Goal: Task Accomplishment & Management: Use online tool/utility

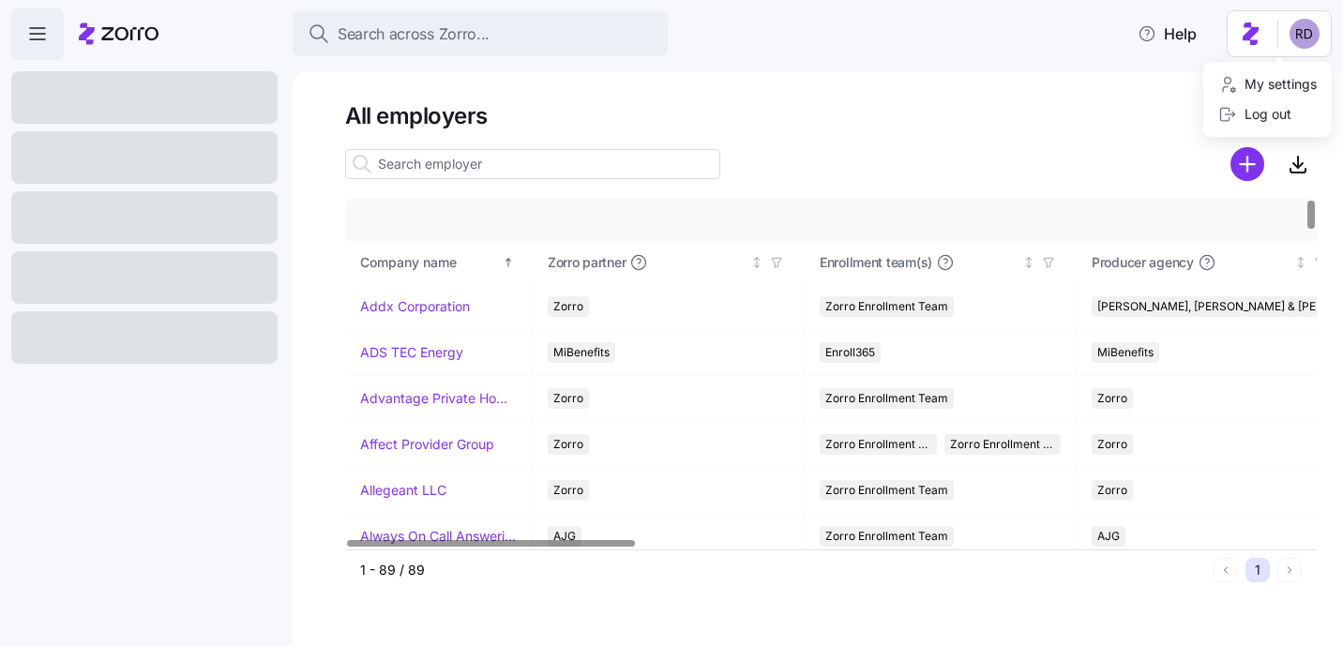
click at [1317, 29] on html "Search across Zorro... Help All employers Company details Benefit status Compan…" at bounding box center [671, 317] width 1343 height 635
click at [1014, 117] on html "Search across Zorro... Help All employers Company details Benefit status Compan…" at bounding box center [671, 317] width 1343 height 635
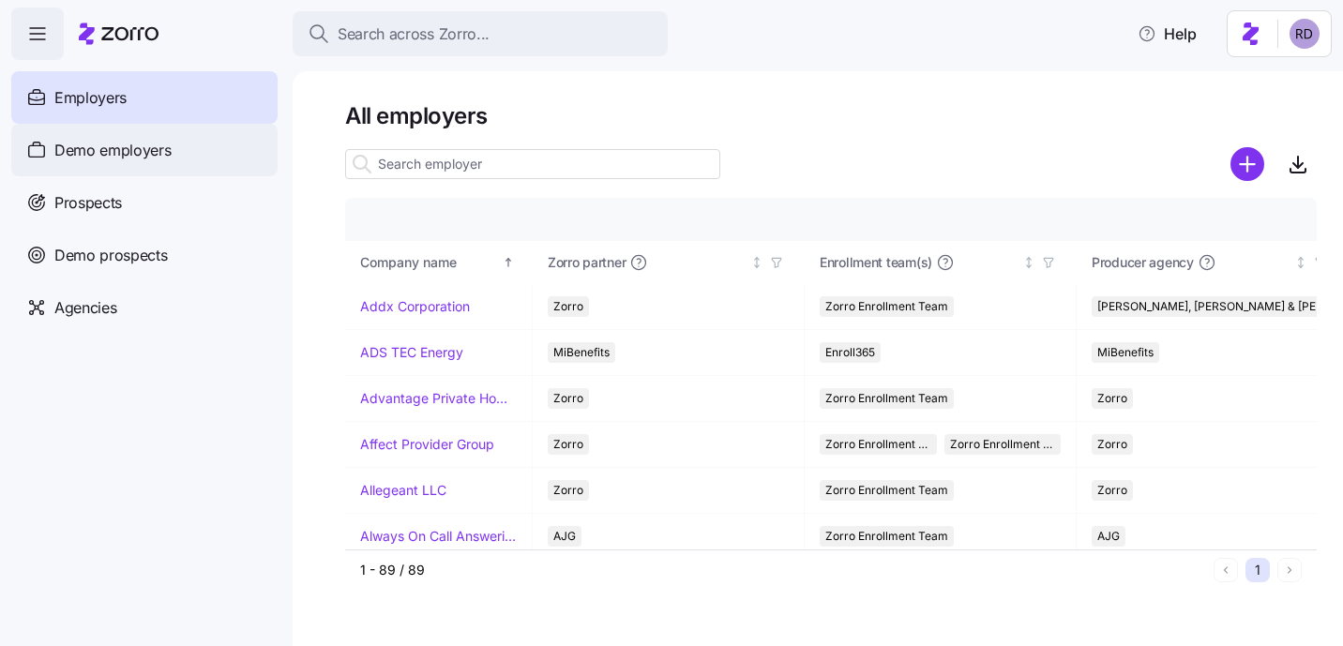
click at [168, 127] on div "Demo employers" at bounding box center [144, 150] width 266 height 53
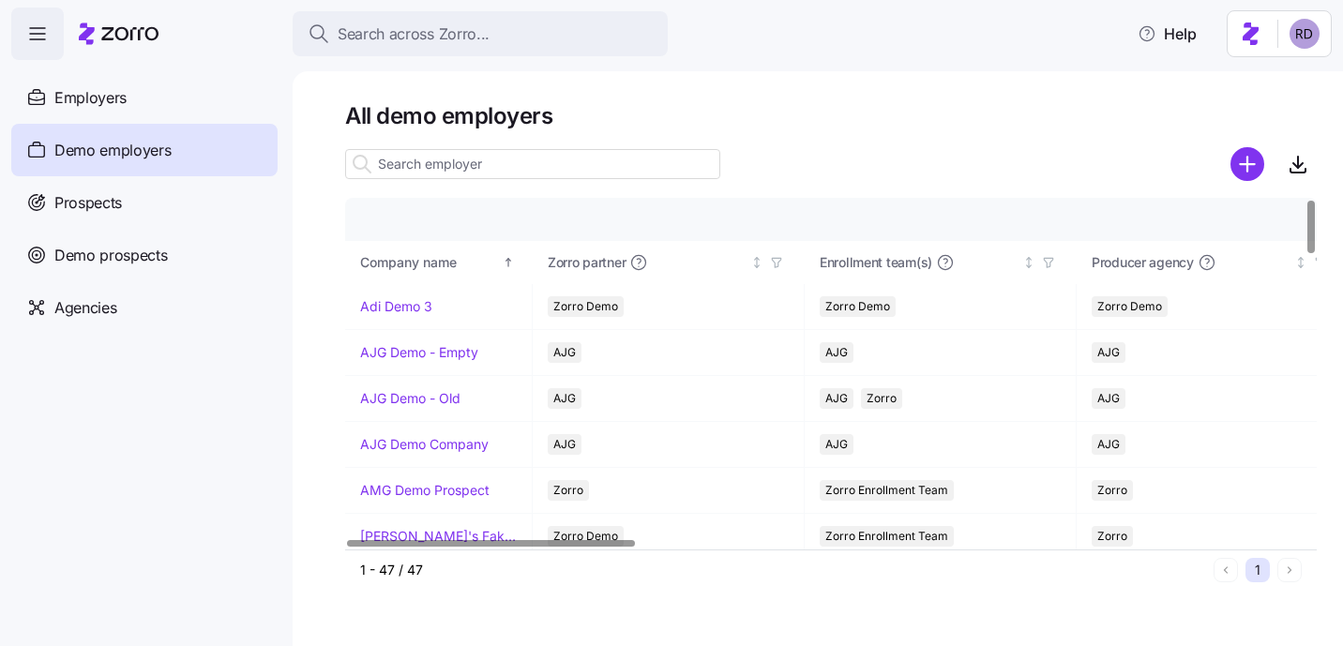
click at [489, 166] on input at bounding box center [532, 164] width 375 height 30
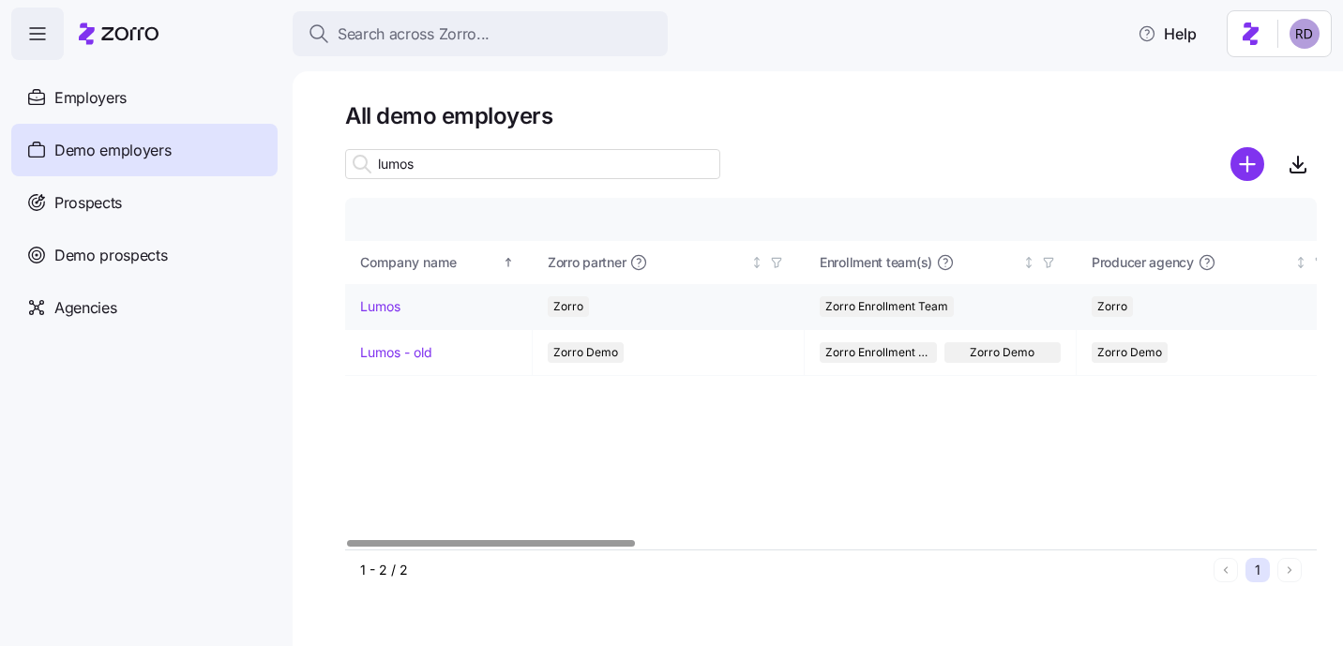
type input "lumos"
click at [397, 307] on link "Lumos" at bounding box center [380, 306] width 40 height 19
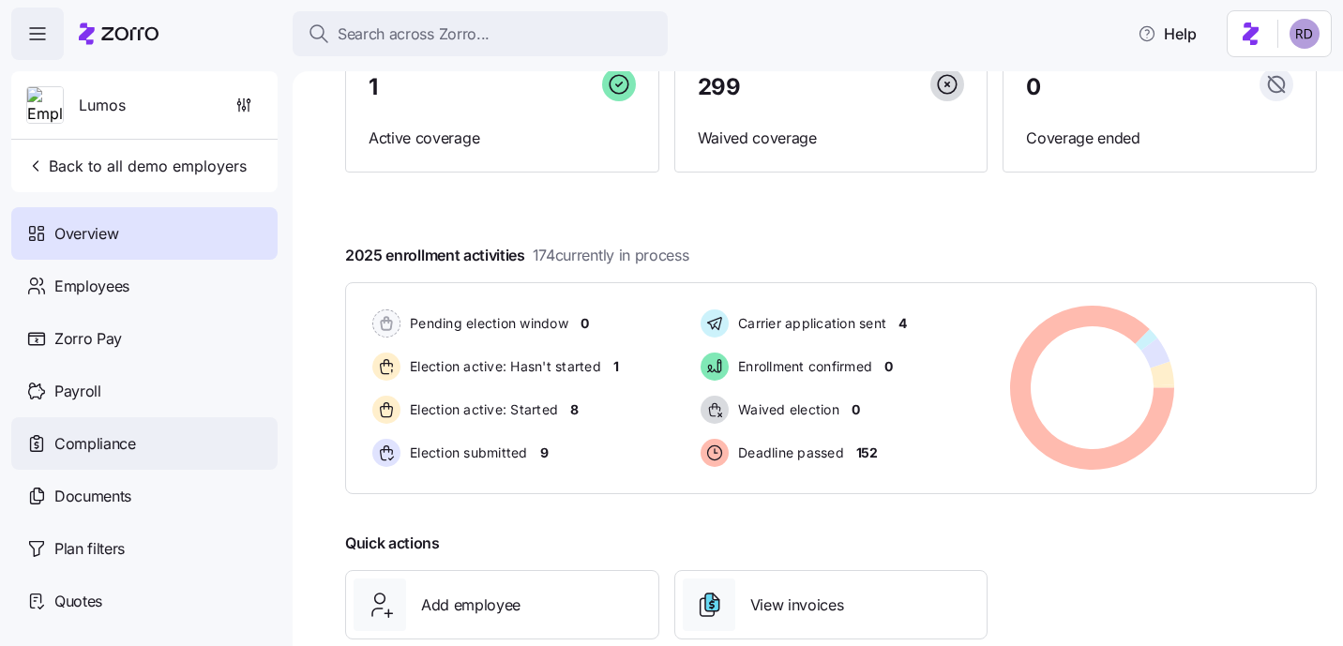
scroll to position [205, 0]
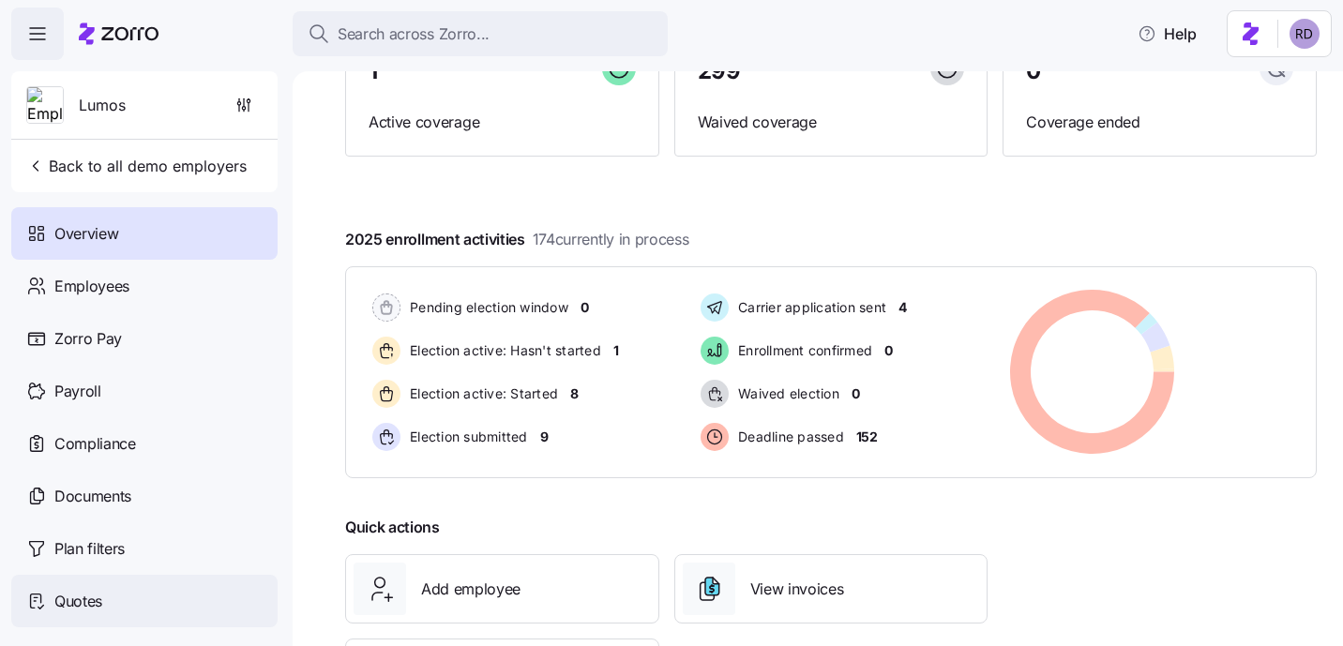
click at [123, 603] on div "Quotes" at bounding box center [144, 601] width 266 height 53
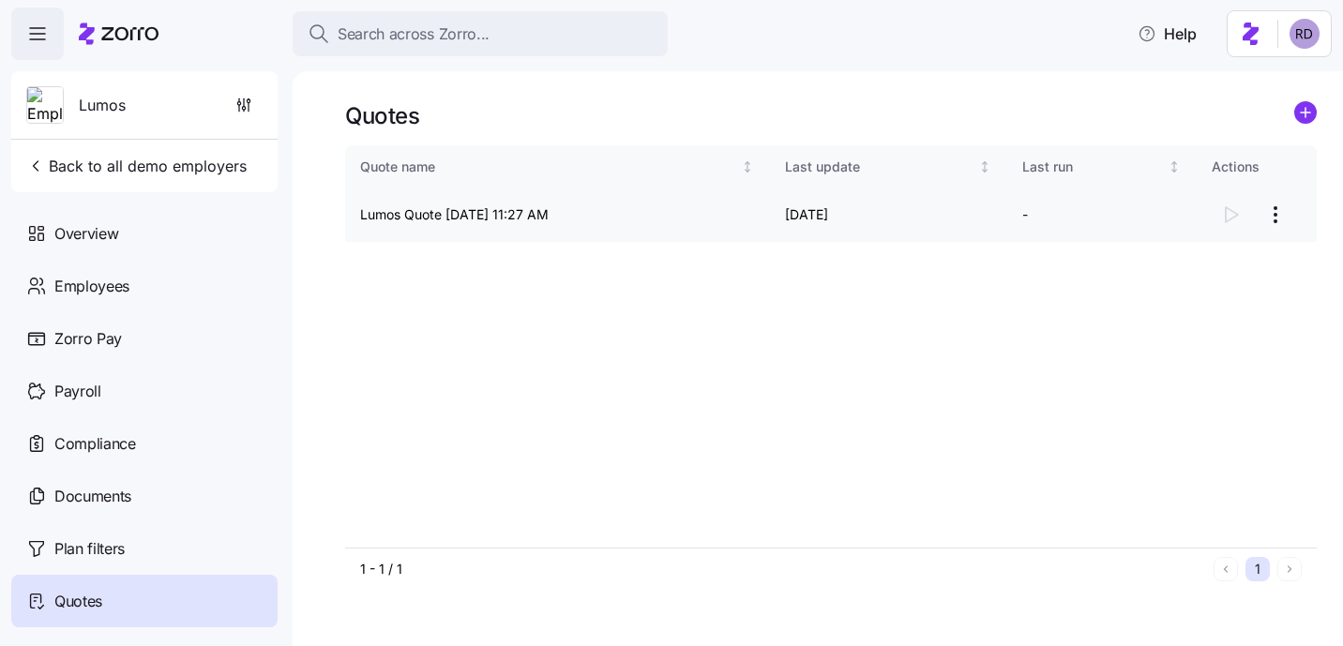
click at [1271, 209] on html "Search across Zorro... Help Lumos Back to all demo employers Overview Employees…" at bounding box center [671, 317] width 1343 height 635
click at [1218, 263] on div "Continue setup" at bounding box center [1200, 261] width 173 height 30
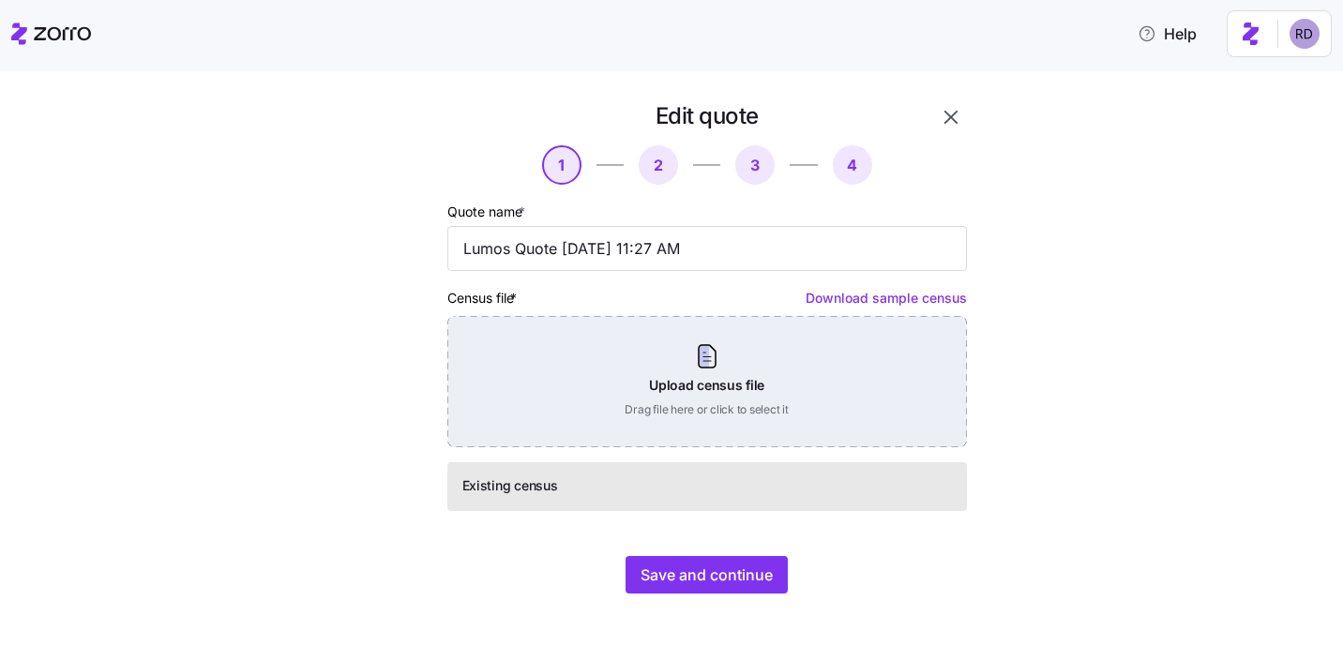
click at [665, 356] on div "Upload census file Drag file here or click to select it" at bounding box center [706, 381] width 519 height 131
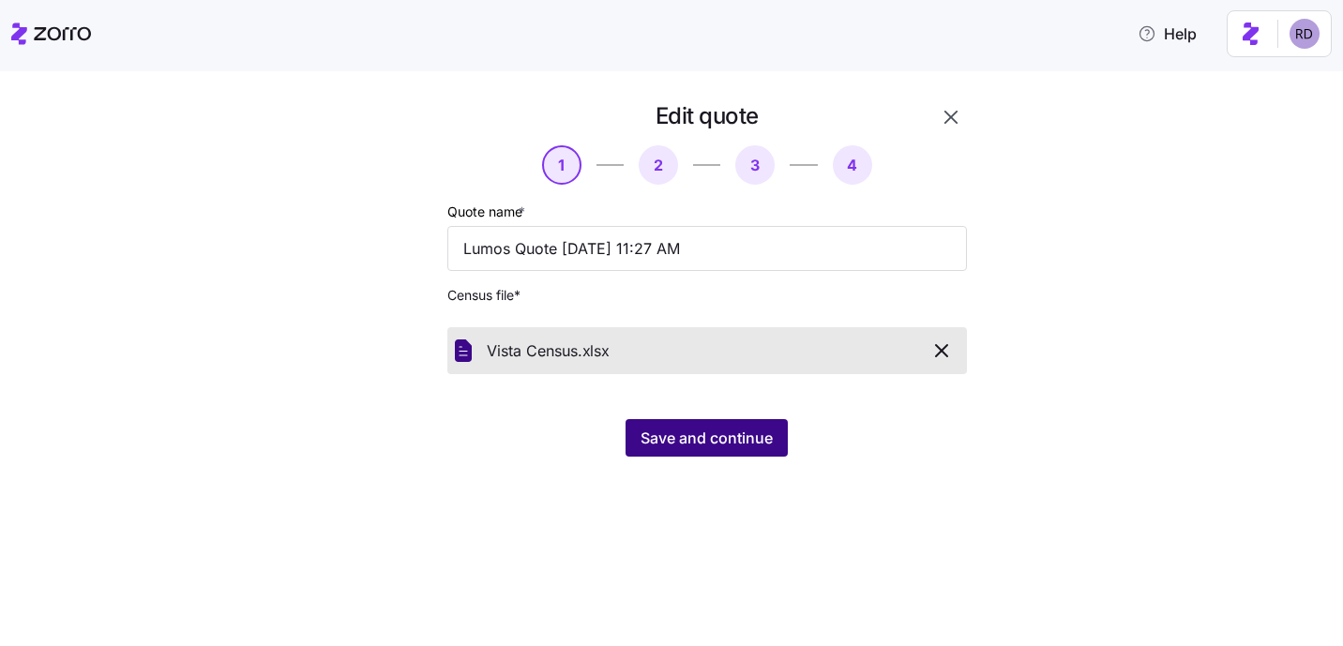
click at [717, 429] on span "Save and continue" at bounding box center [706, 438] width 132 height 23
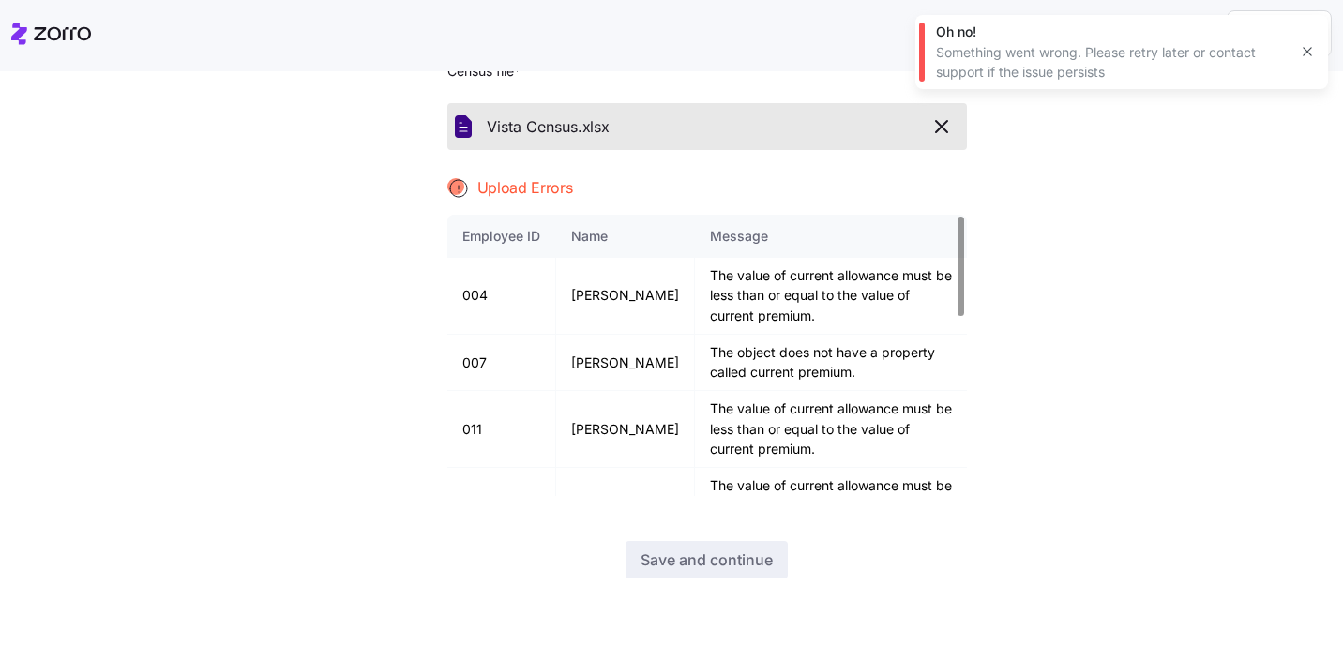
click at [939, 133] on icon "button" at bounding box center [941, 126] width 23 height 23
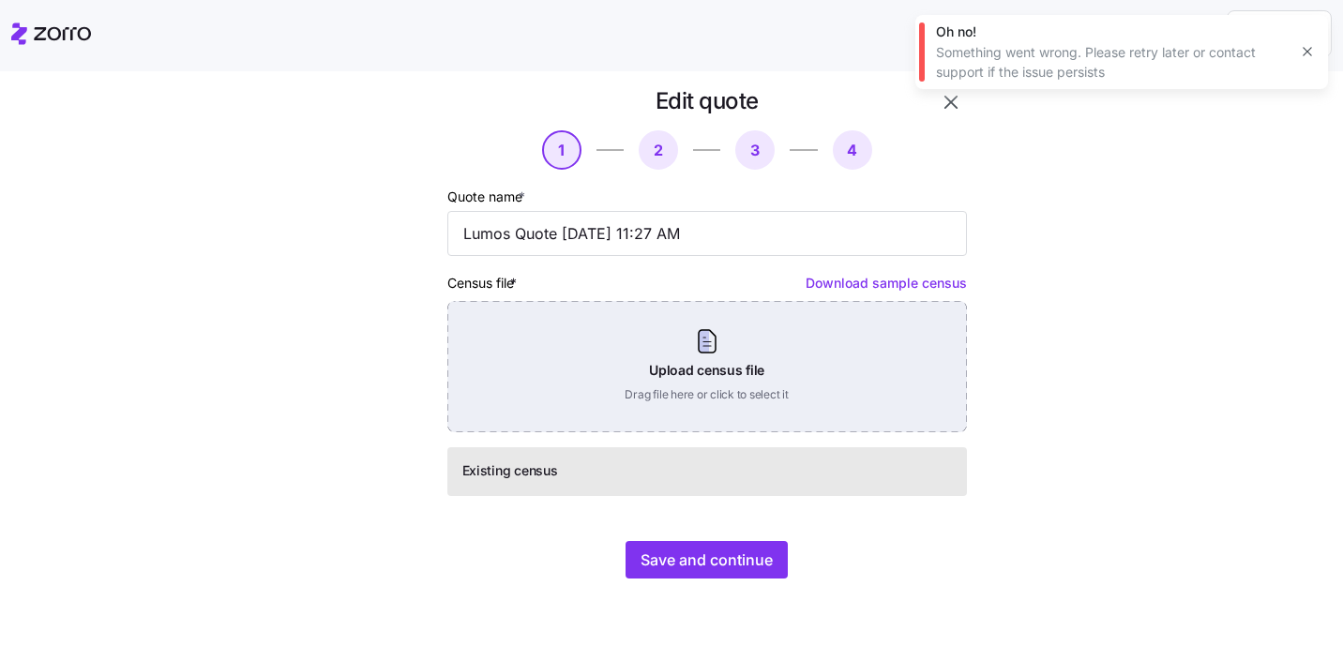
click at [659, 416] on div "Upload census file Drag file here or click to select it" at bounding box center [706, 366] width 519 height 131
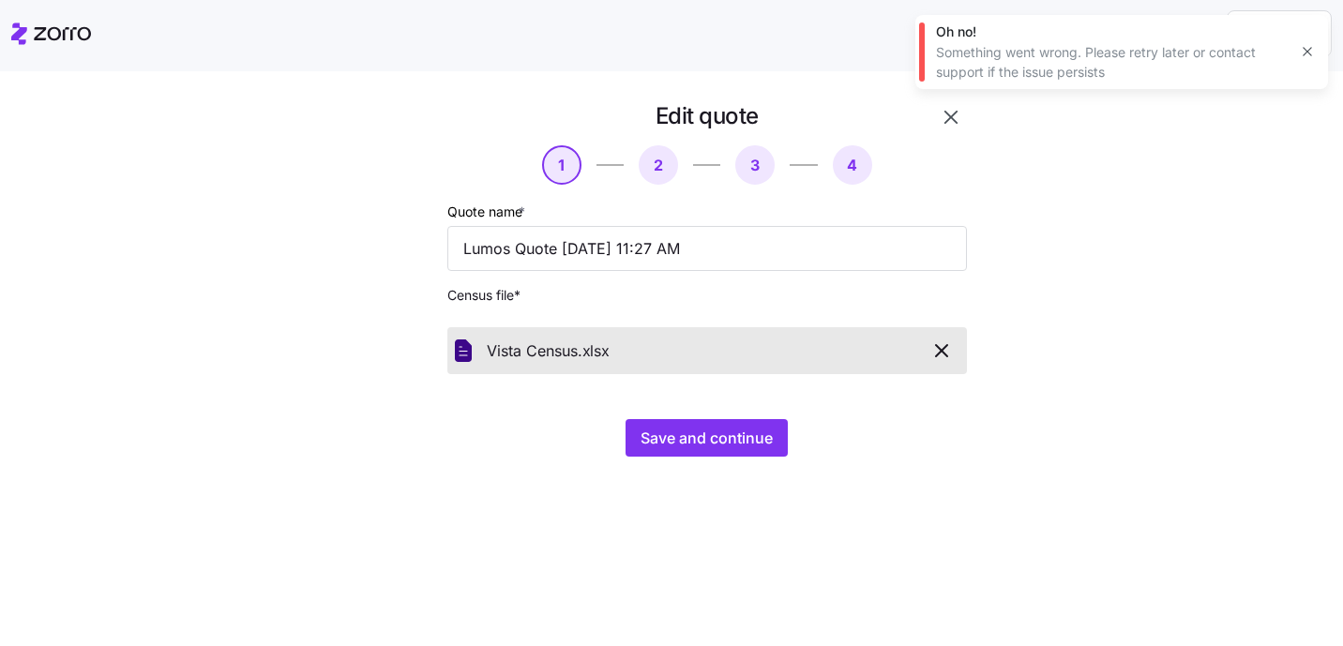
scroll to position [0, 0]
click at [722, 438] on span "Save and continue" at bounding box center [706, 438] width 132 height 23
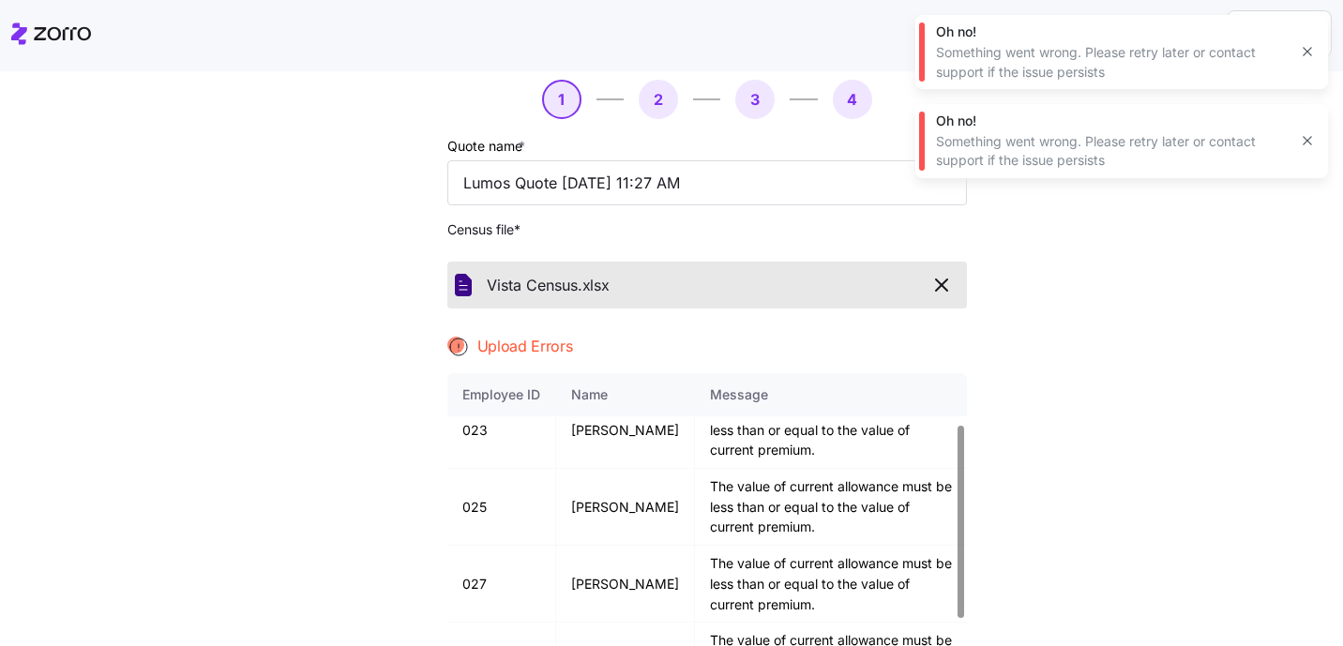
scroll to position [51, 0]
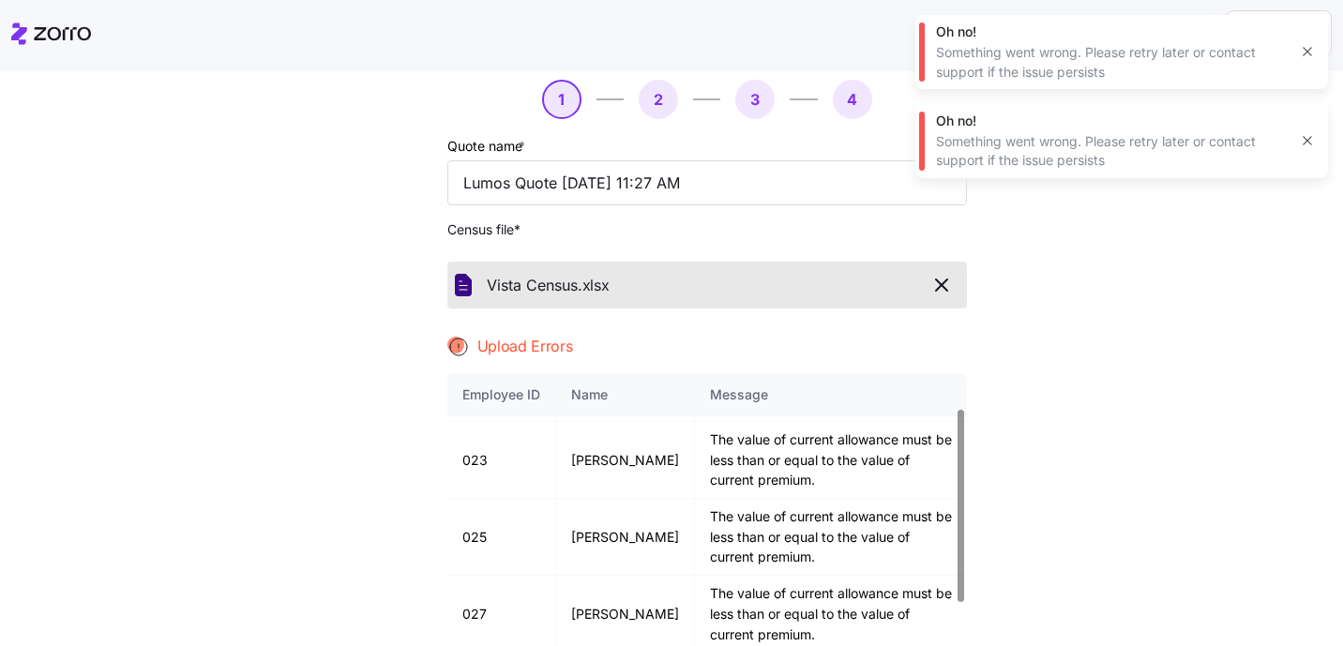
click at [938, 285] on icon "button" at bounding box center [941, 285] width 23 height 23
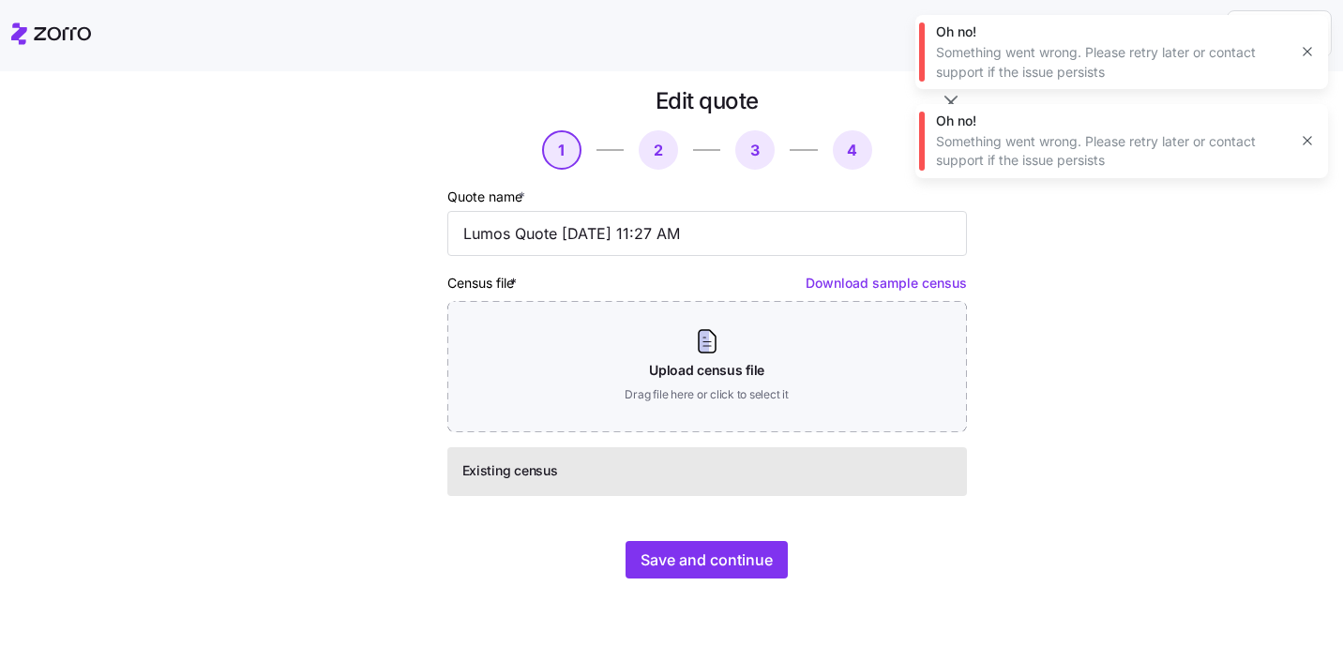
scroll to position [15, 0]
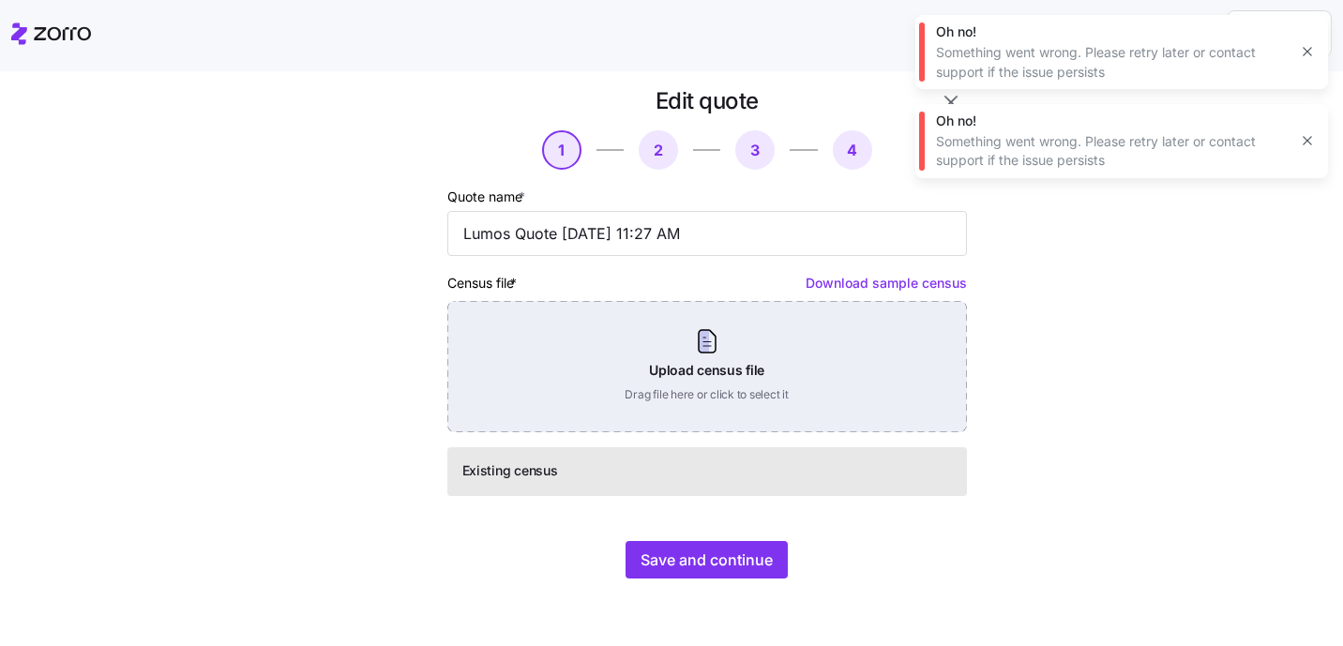
click at [727, 332] on div "Upload census file Drag file here or click to select it" at bounding box center [706, 366] width 519 height 131
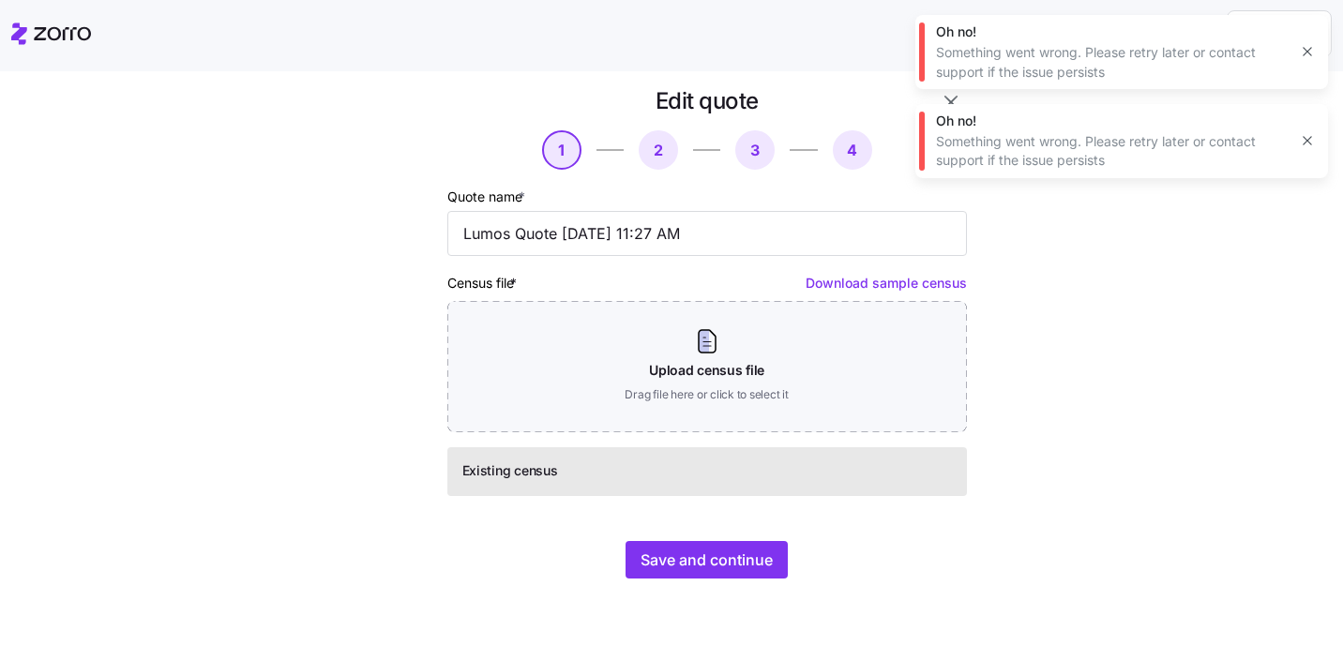
scroll to position [0, 0]
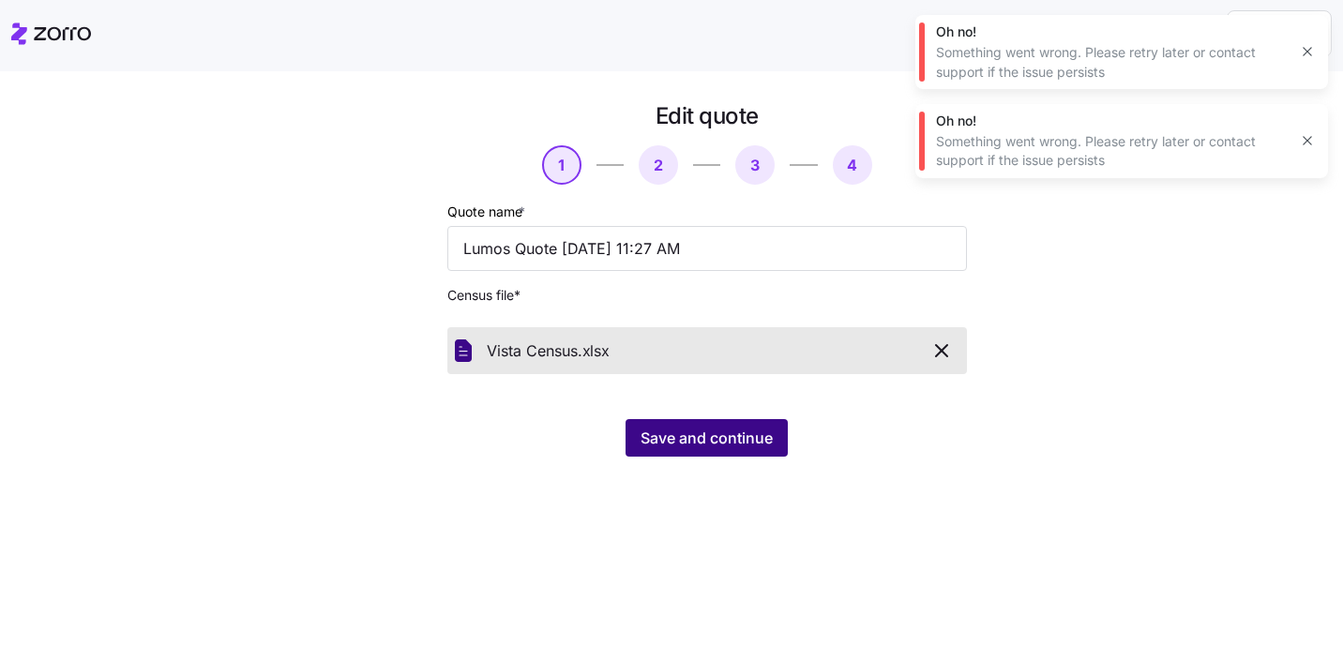
click at [699, 424] on button "Save and continue" at bounding box center [706, 438] width 162 height 38
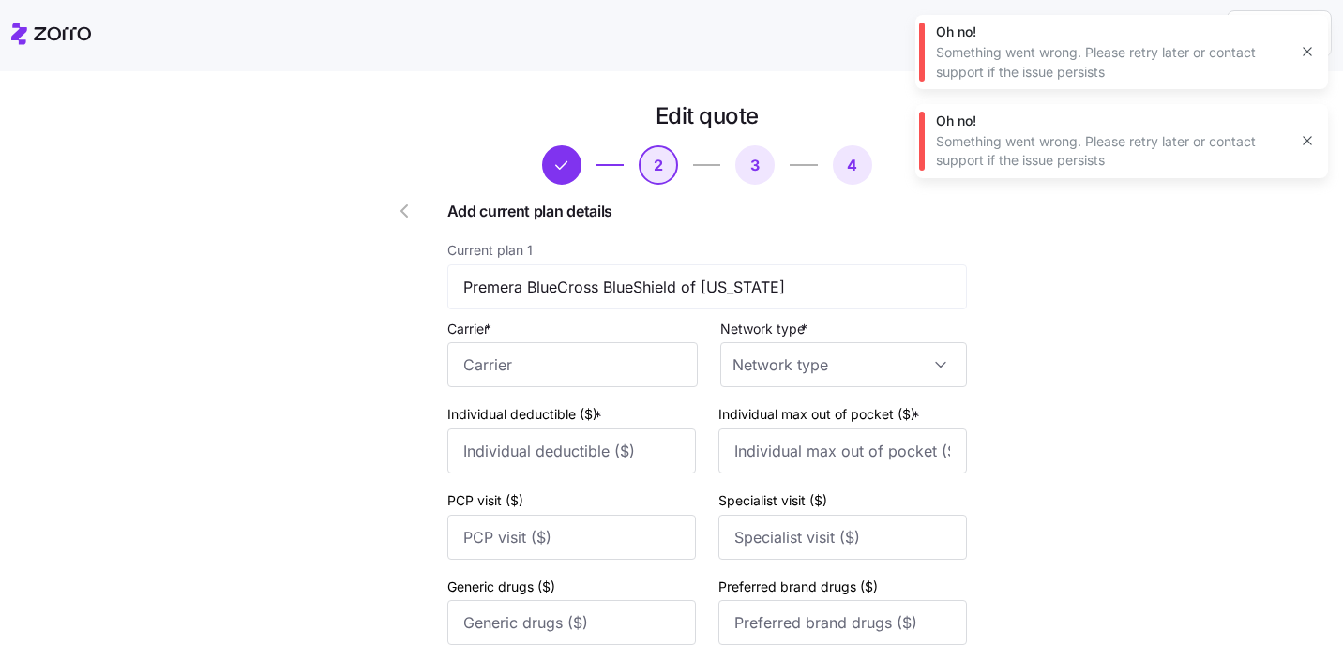
click at [398, 211] on icon "button" at bounding box center [404, 211] width 23 height 23
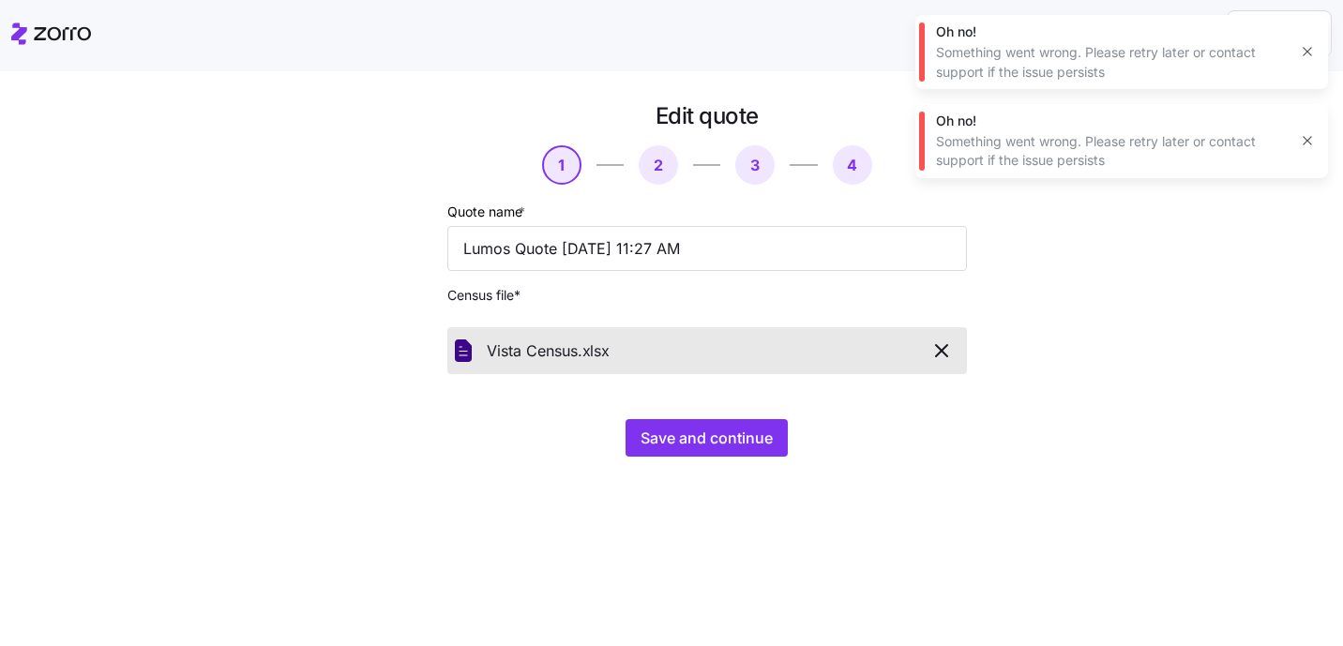
click at [950, 355] on icon "button" at bounding box center [941, 350] width 23 height 23
